Goal: Navigation & Orientation: Find specific page/section

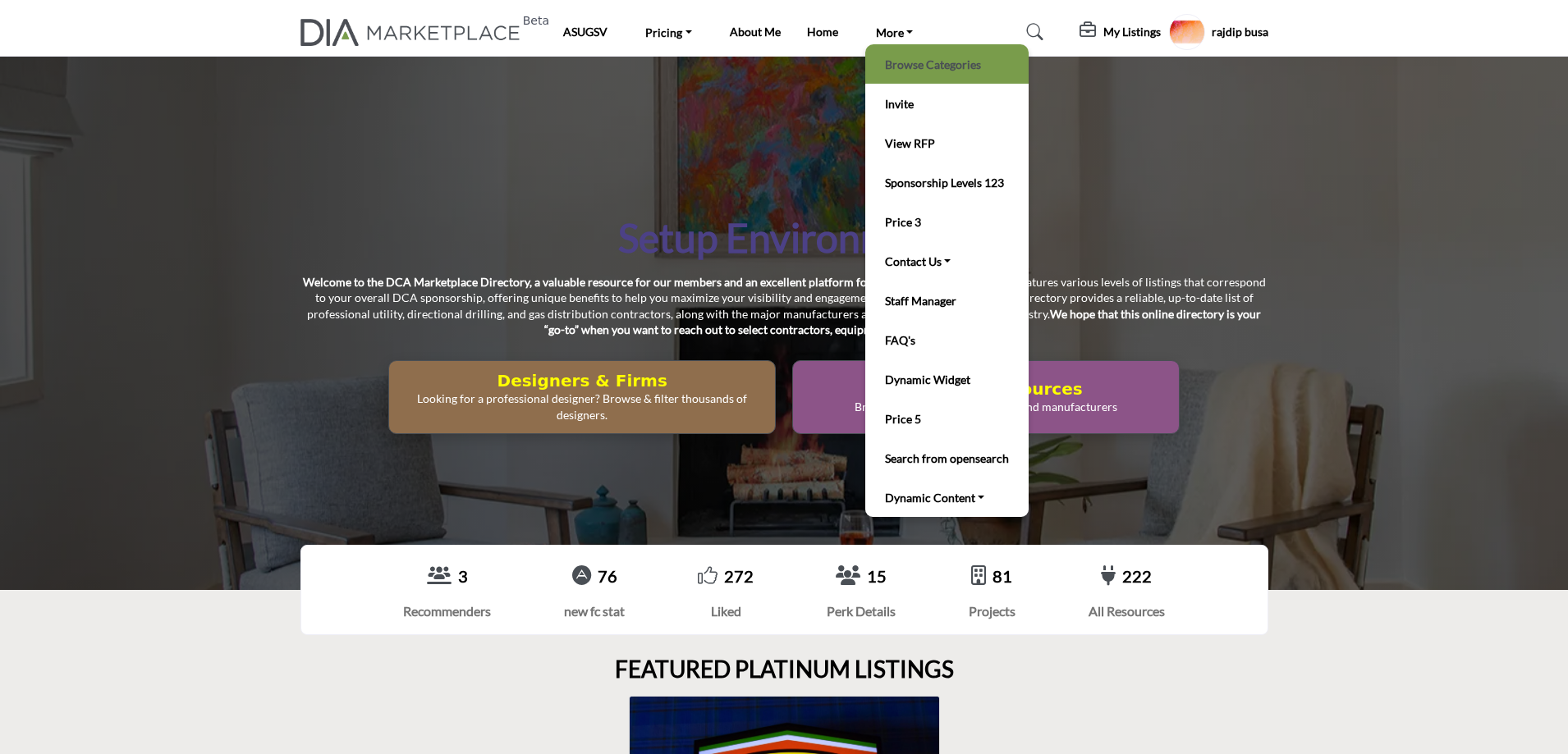
click at [908, 62] on link "Browse Categories" at bounding box center [947, 63] width 147 height 23
